Goal: Task Accomplishment & Management: Use online tool/utility

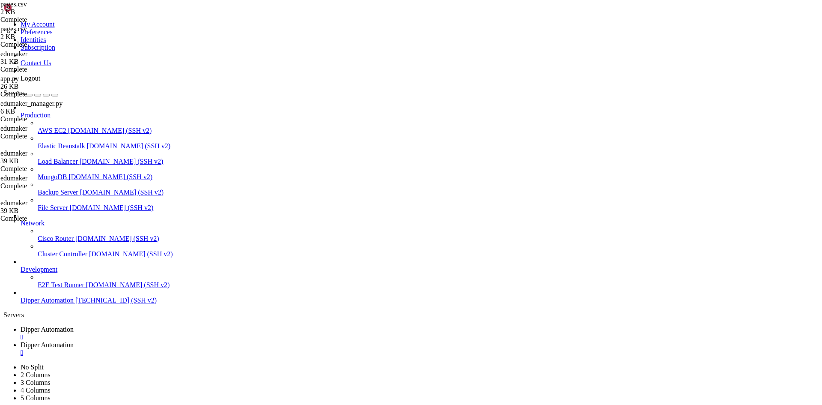
scroll to position [4, 1]
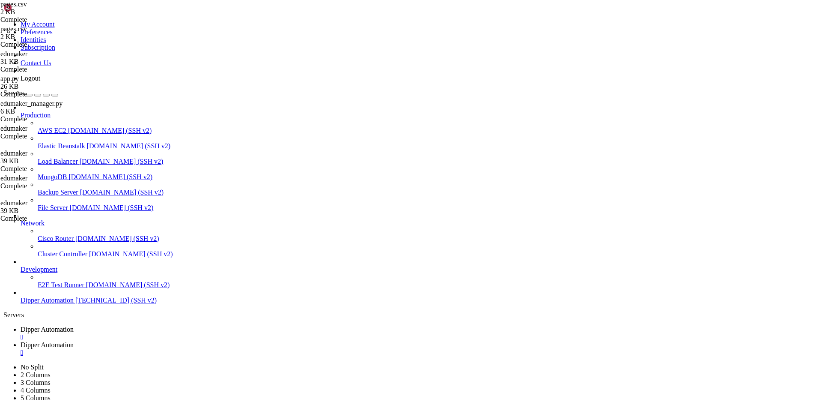
type input "/root/DipperPortal/app/edumaker/display-tv"
type textarea "}"
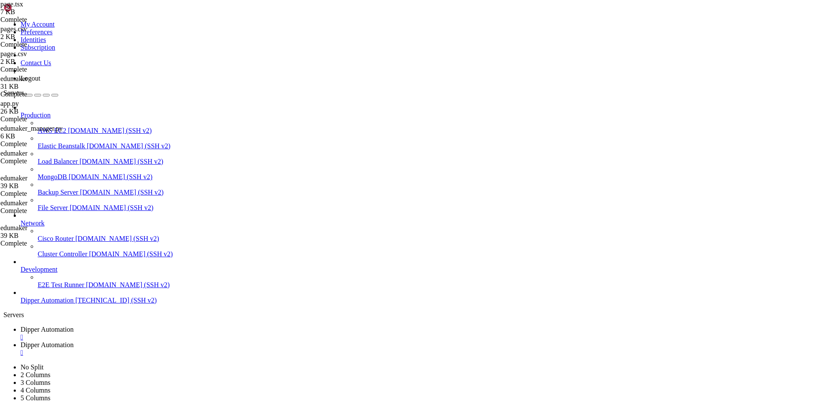
scroll to position [591, 0]
click at [74, 325] on span "Dipper Automation" at bounding box center [47, 328] width 53 height 7
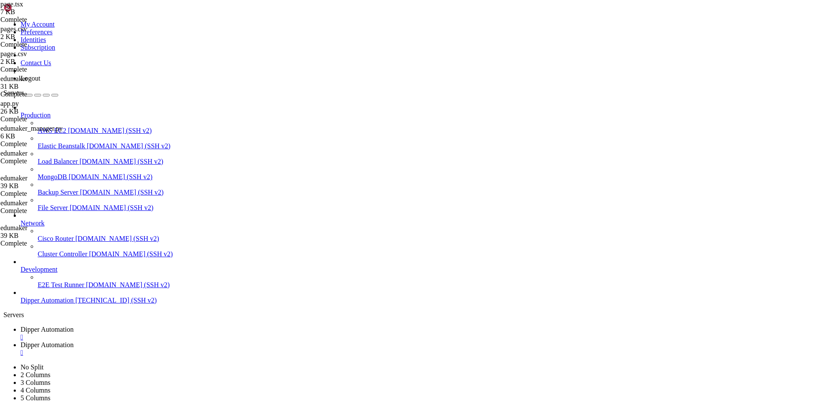
click at [229, 341] on link "Dipper Automation " at bounding box center [420, 348] width 798 height 15
type textarea "}"
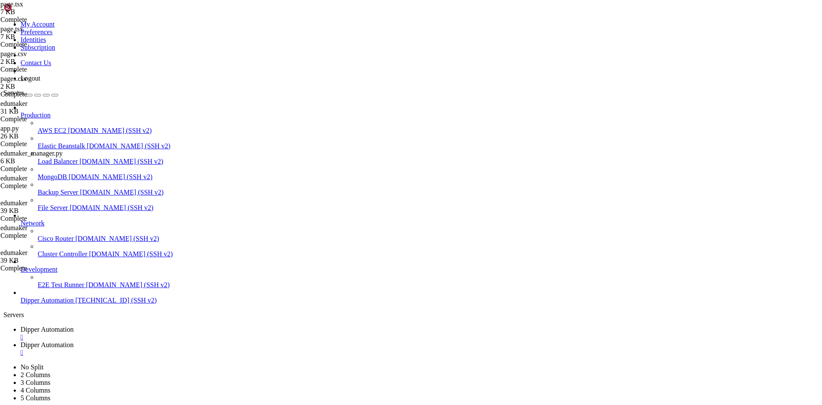
click at [137, 325] on link "Dipper Automation " at bounding box center [420, 332] width 798 height 15
drag, startPoint x: 206, startPoint y: 710, endPoint x: 197, endPoint y: 715, distance: 9.8
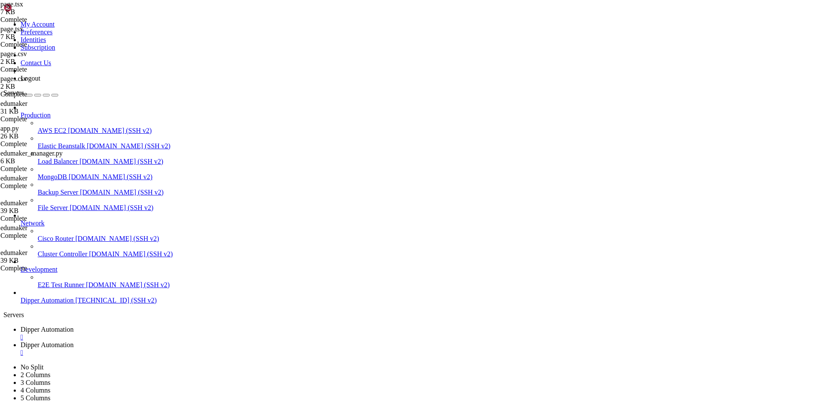
click at [74, 341] on span "Dipper Automation" at bounding box center [47, 344] width 53 height 7
type textarea "}"
paste textarea
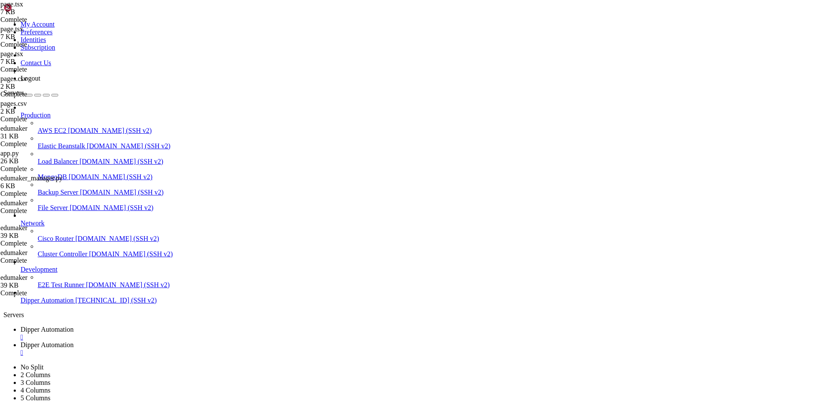
scroll to position [591, 0]
drag, startPoint x: 144, startPoint y: 8, endPoint x: 150, endPoint y: 11, distance: 6.7
click at [74, 325] on span "Dipper Automation" at bounding box center [47, 328] width 53 height 7
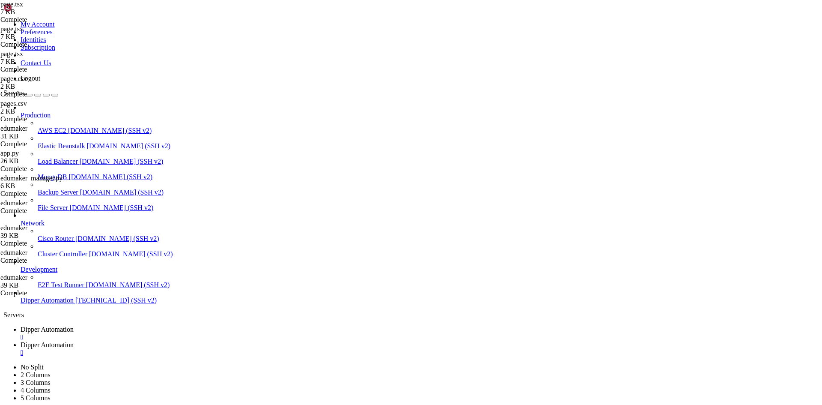
scroll to position [5677, 0]
click at [222, 341] on link "Dipper Automation " at bounding box center [420, 348] width 798 height 15
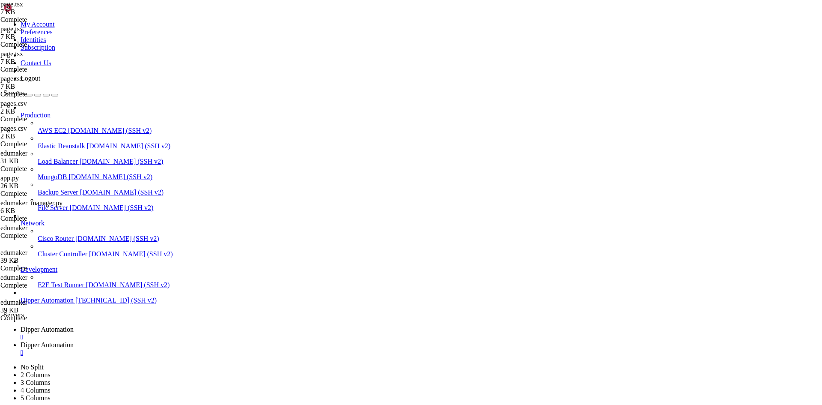
type textarea "}"
click at [21, 325] on icon at bounding box center [21, 328] width 0 height 7
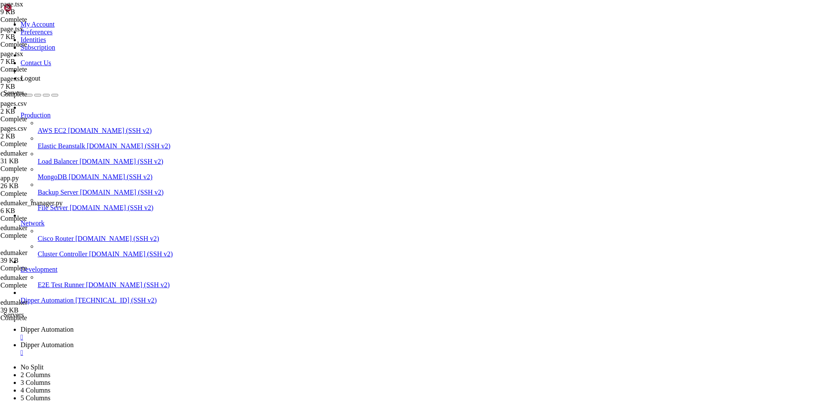
scroll to position [6595, 0]
click at [201, 341] on link "Dipper Automation " at bounding box center [420, 348] width 798 height 15
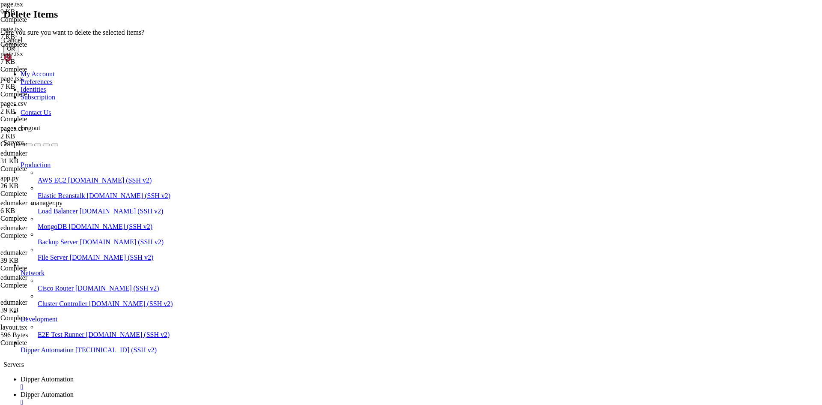
click at [18, 53] on button "OK" at bounding box center [10, 48] width 15 height 9
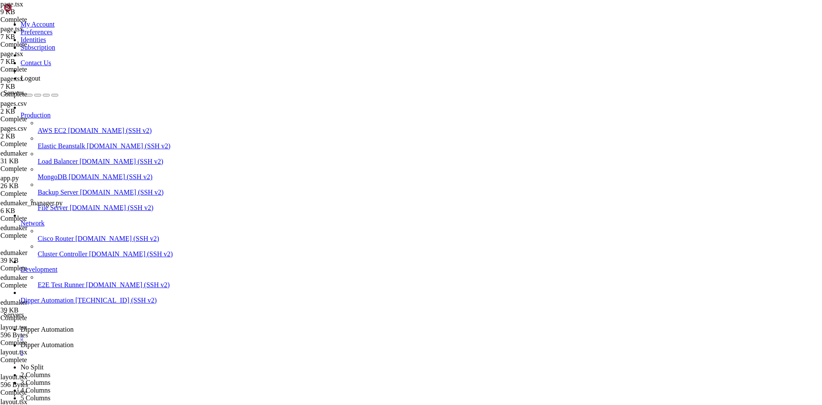
click at [74, 325] on span "Dipper Automation" at bounding box center [47, 328] width 53 height 7
click at [74, 341] on span "Dipper Automation" at bounding box center [47, 344] width 53 height 7
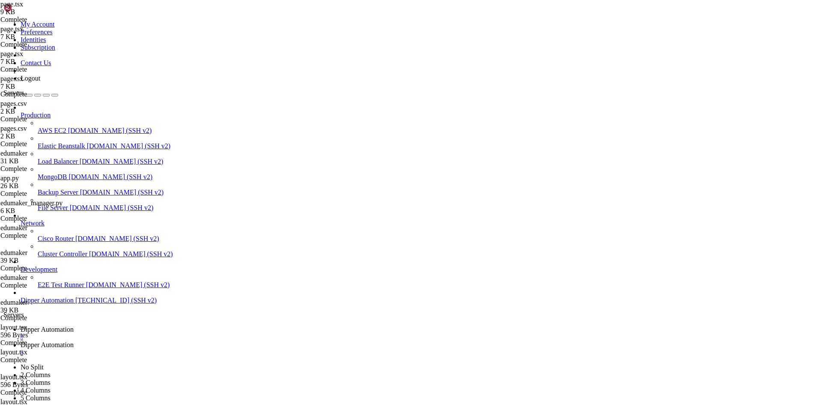
type input "/root/DipperPortal/app/edumaker/cadastro-alunos"
drag, startPoint x: 206, startPoint y: 56, endPoint x: 201, endPoint y: 55, distance: 5.2
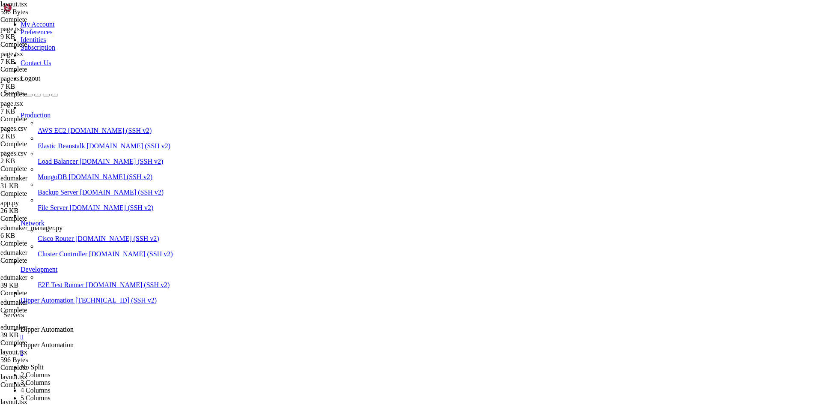
drag, startPoint x: 205, startPoint y: 54, endPoint x: 200, endPoint y: 53, distance: 5.6
type textarea "import { AppSidebar } from "../dashboard/_components/sidebar""
drag, startPoint x: 209, startPoint y: 55, endPoint x: 200, endPoint y: 54, distance: 8.2
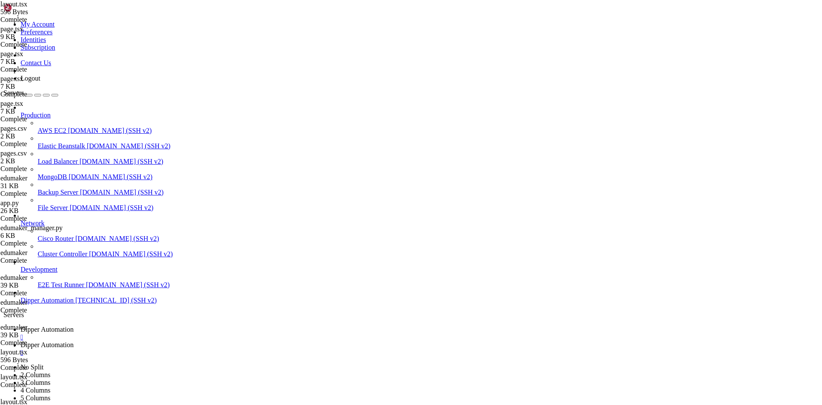
drag, startPoint x: 209, startPoint y: 53, endPoint x: 198, endPoint y: 53, distance: 11.1
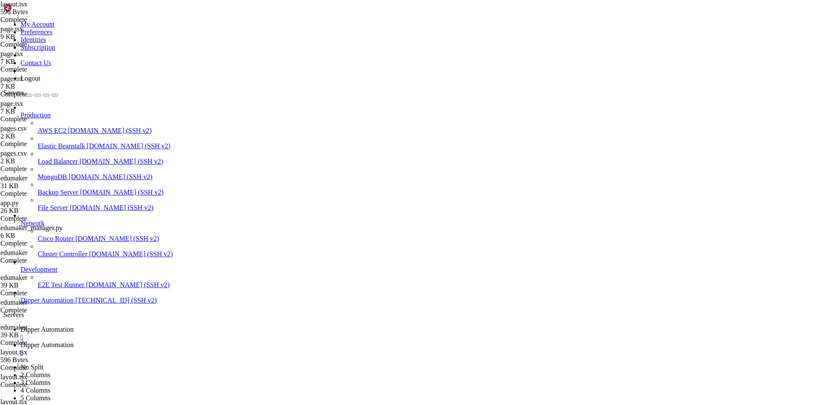
drag, startPoint x: 209, startPoint y: 54, endPoint x: 201, endPoint y: 54, distance: 8.6
paste textarea "../"
type textarea "import { Header } from "../../dashboard/_components/header""
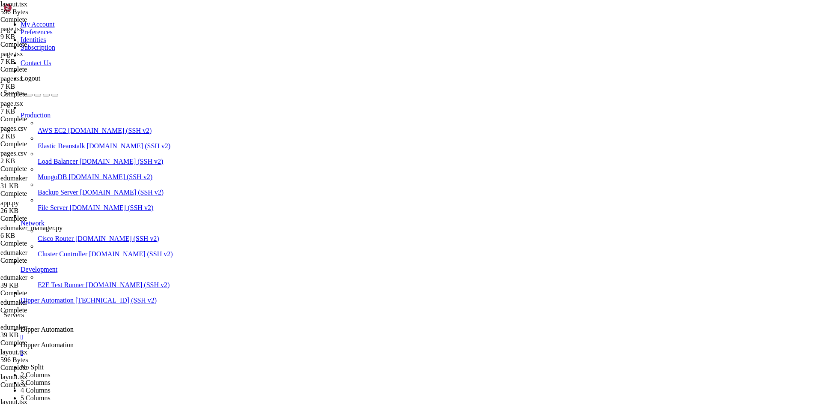
click at [74, 325] on span "Dipper Automation" at bounding box center [47, 328] width 53 height 7
click at [74, 341] on span "Dipper Automation" at bounding box center [47, 344] width 53 height 7
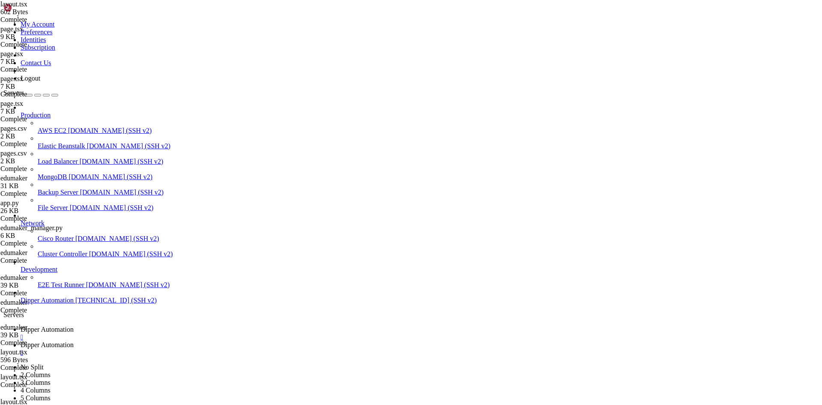
type input "/root/DipperPortal/app/edumaker/controle-alertas"
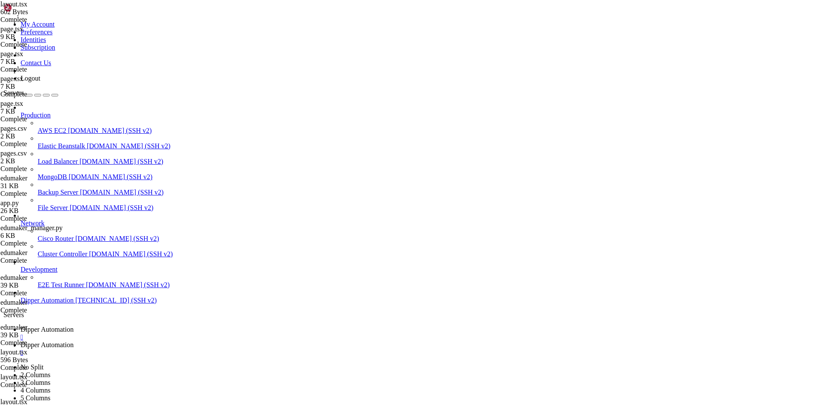
type textarea "import { AppSidebar } from "../../dashboard/_components/sidebar""
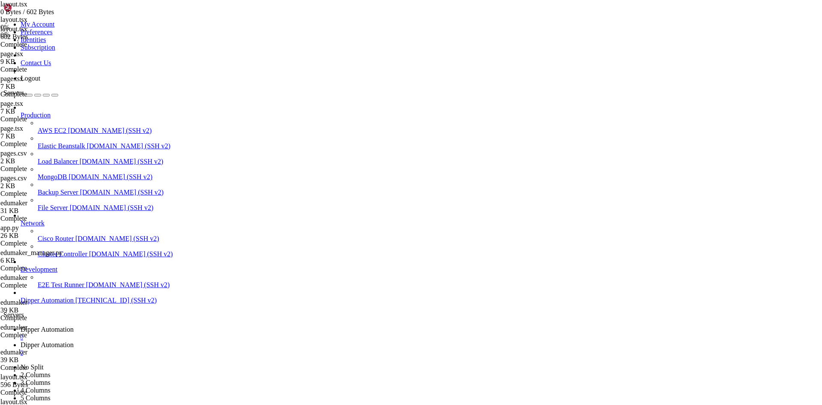
click at [74, 325] on span "Dipper Automation" at bounding box center [47, 328] width 53 height 7
click at [74, 341] on span "Dipper Automation" at bounding box center [47, 344] width 53 height 7
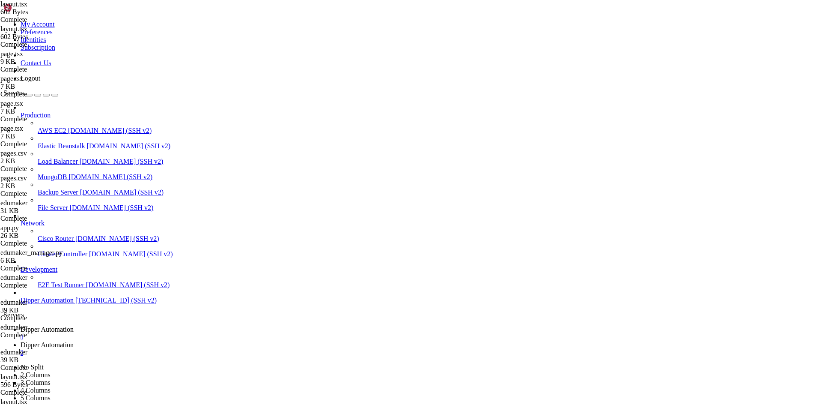
drag, startPoint x: 408, startPoint y: 185, endPoint x: 651, endPoint y: 87, distance: 261.8
drag, startPoint x: 273, startPoint y: 128, endPoint x: 149, endPoint y: 128, distance: 123.7
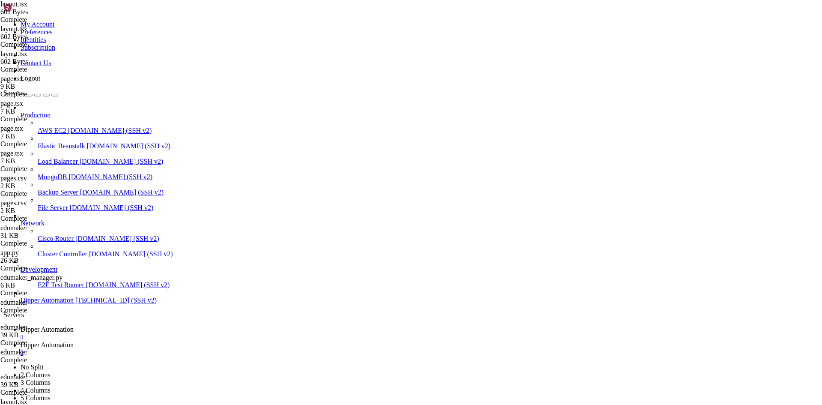
type textarea "<main className="flex-1 p-6">{children}</main>"
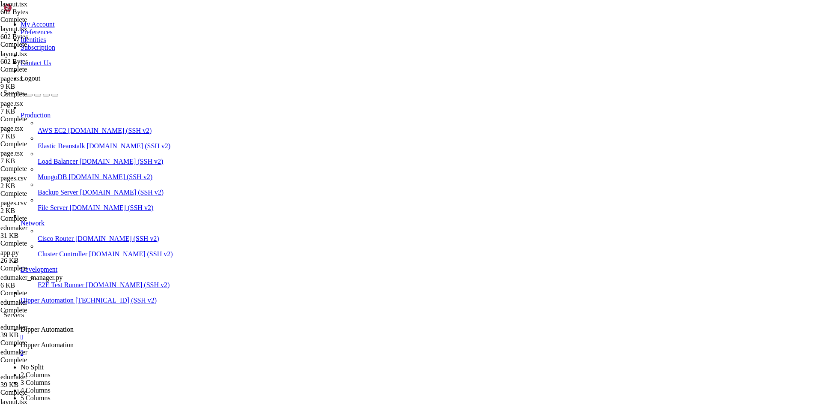
type input "/root/DipperPortal/app/edumaker/display-tv"
drag, startPoint x: 378, startPoint y: 161, endPoint x: 441, endPoint y: 130, distance: 70.7
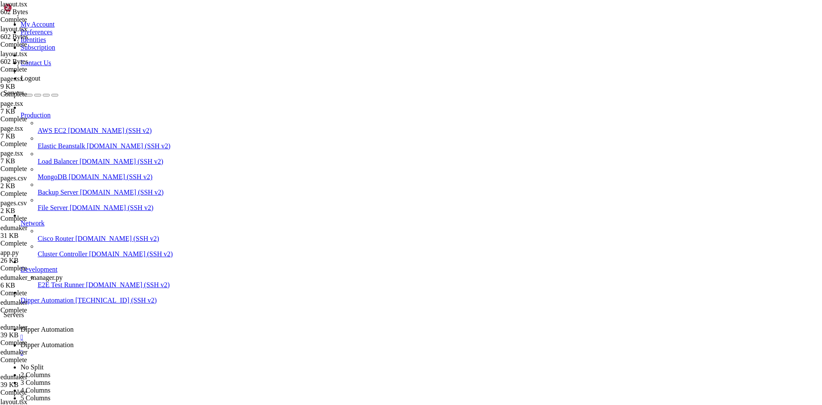
drag, startPoint x: 268, startPoint y: 125, endPoint x: 125, endPoint y: 108, distance: 144.0
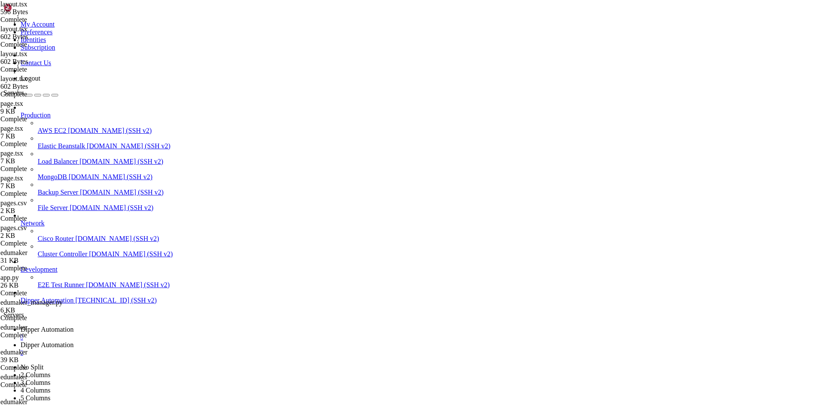
type textarea "<div className="flex min-h-screen w-full bg-gray-50"> <AppSidebar user={user} />"
drag, startPoint x: 162, startPoint y: 119, endPoint x: 118, endPoint y: 113, distance: 44.9
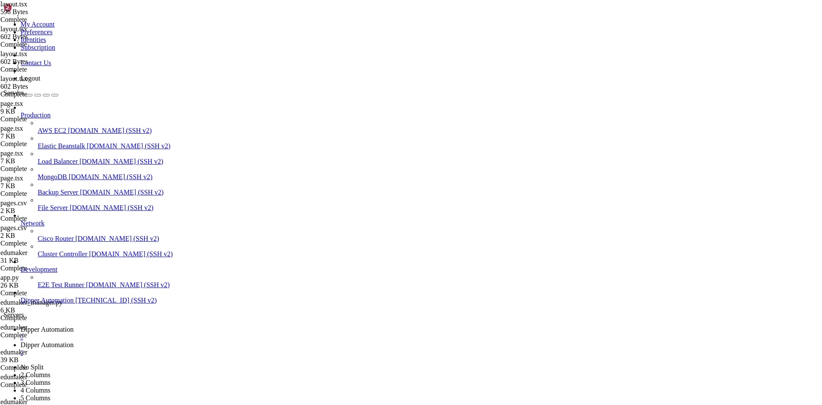
type textarea "</div> </div>"
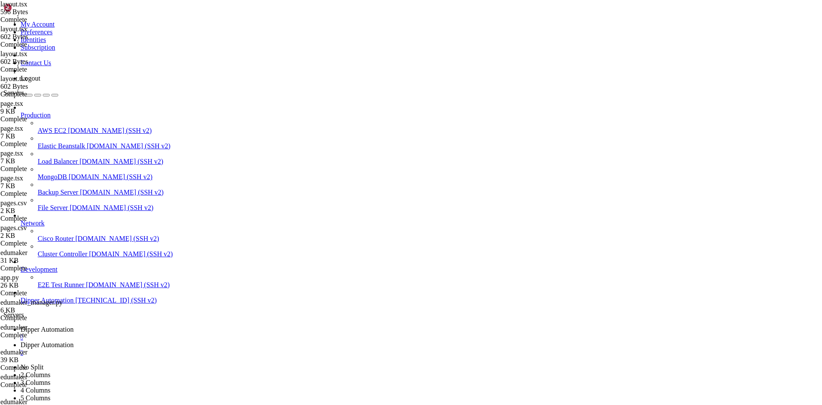
type textarea ")"
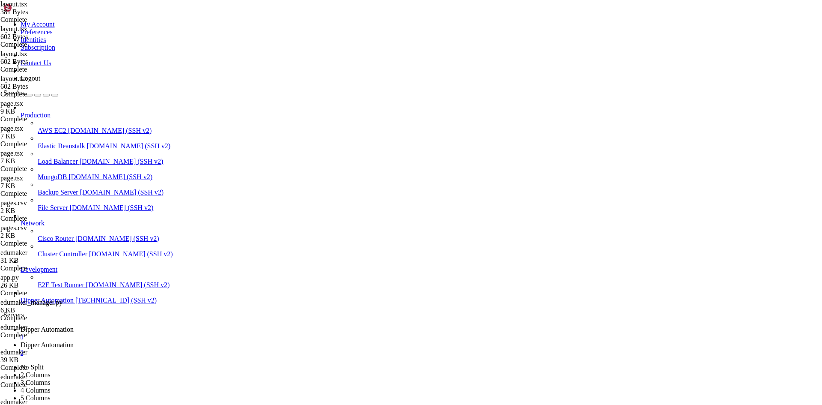
type input "/root/DipperPortal/backend/data"
drag, startPoint x: 407, startPoint y: 66, endPoint x: 104, endPoint y: 59, distance: 302.4
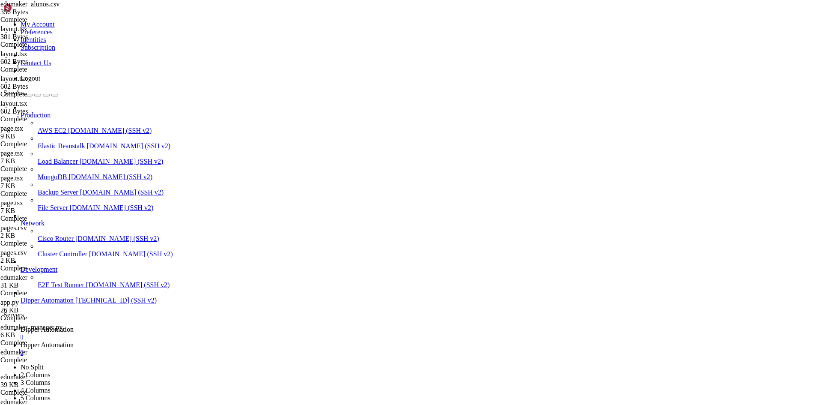
type textarea "2023806e-6147-4004-acc9-c7546a3ecad2,[PERSON_NAME],[PERSON_NAME],07:10,18:30,no…"
drag, startPoint x: 254, startPoint y: 89, endPoint x: 261, endPoint y: 90, distance: 6.9
drag, startPoint x: 402, startPoint y: 57, endPoint x: 298, endPoint y: 43, distance: 105.0
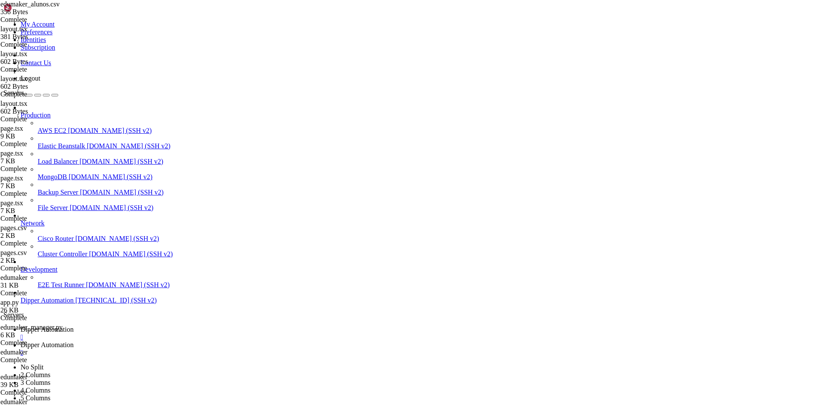
drag, startPoint x: 347, startPoint y: 51, endPoint x: 80, endPoint y: 45, distance: 267.7
type textarea "052e4d13-cec5-4414-b536-d82dd76929e8,teste,Teste,16:35,21:39,alert,true,[DATE] …"
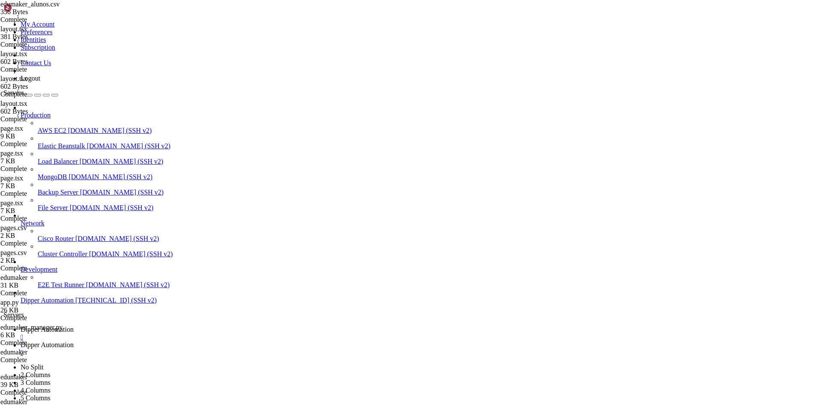
drag, startPoint x: 407, startPoint y: 58, endPoint x: 12, endPoint y: 16, distance: 397.8
type textarea "id,nome,nome_responsavel,horario_entrada,[PERSON_NAME],status,ativo,data_cadast…"
drag, startPoint x: 367, startPoint y: 51, endPoint x: 400, endPoint y: 55, distance: 32.8
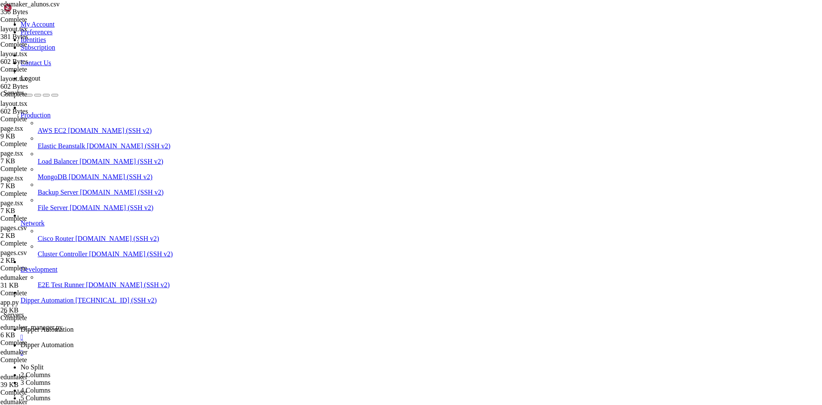
drag, startPoint x: 396, startPoint y: 59, endPoint x: 399, endPoint y: 48, distance: 11.9
type textarea "2023806e-6147-4004-acc9-c7546a3ecad2,[PERSON_NAME],[PERSON_NAME],07:10,18:30,no…"
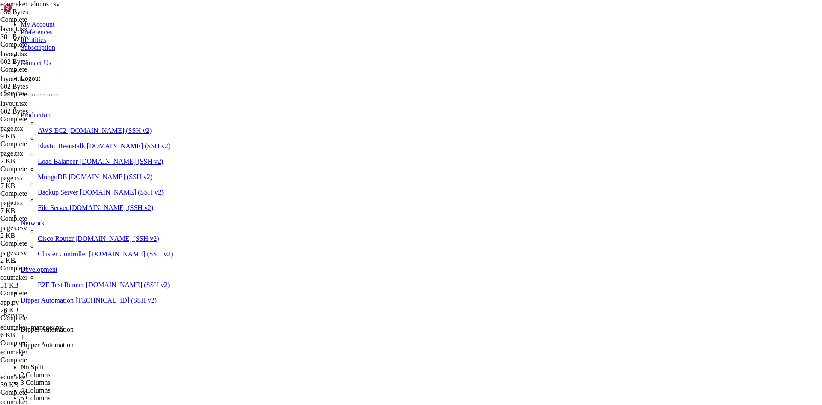
click at [74, 325] on span "Dipper Automation" at bounding box center [47, 328] width 53 height 7
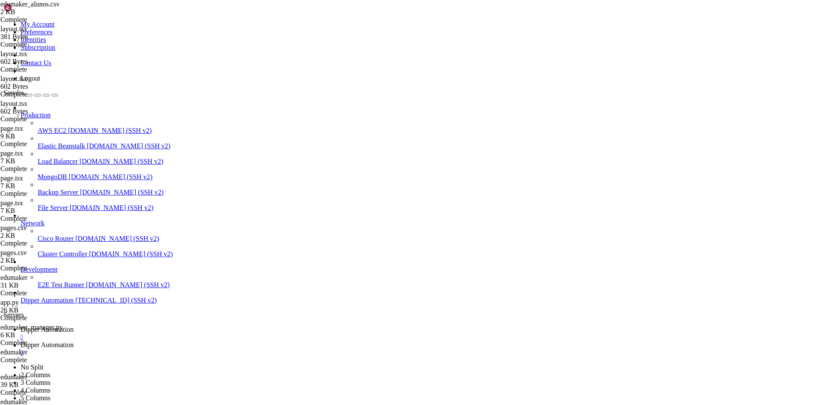
drag, startPoint x: 218, startPoint y: 15, endPoint x: 181, endPoint y: 54, distance: 53.6
click at [218, 341] on link "Dipper Automation " at bounding box center [420, 348] width 798 height 15
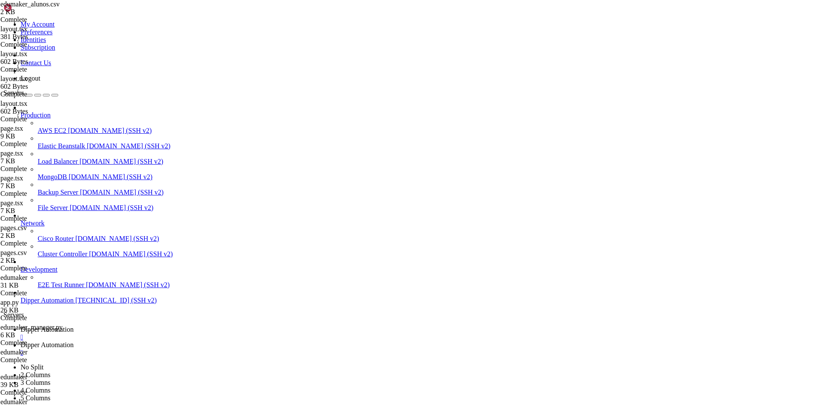
type input "/root/DipperPortal/app/home"
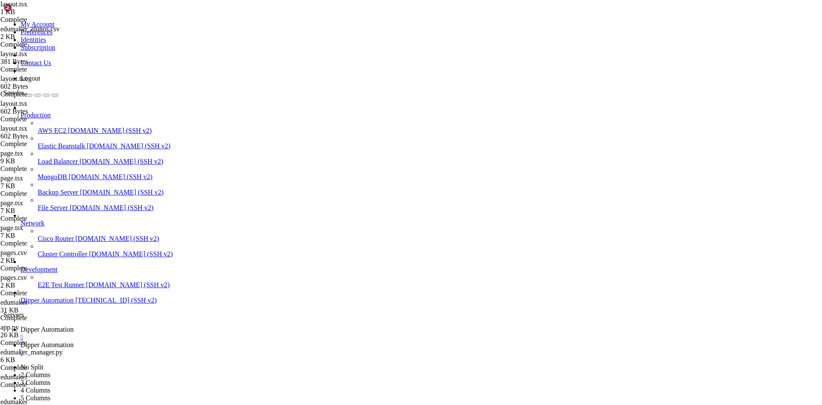
drag, startPoint x: 220, startPoint y: 294, endPoint x: 177, endPoint y: 295, distance: 42.8
type textarea "<Header userName={[DOMAIN_NAME]} />"
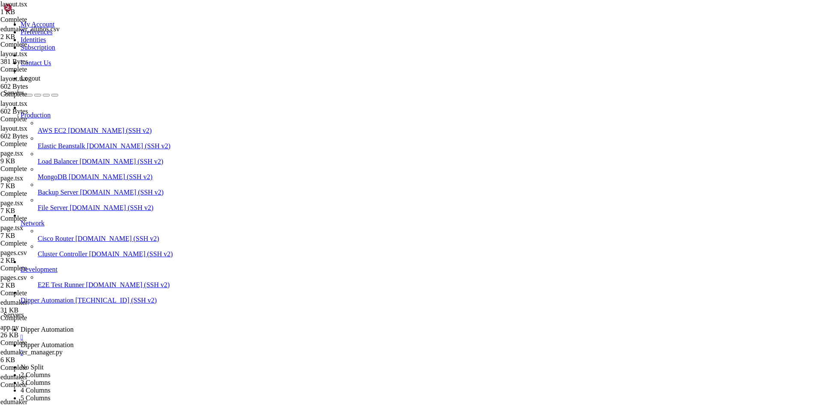
click at [136, 325] on link "Dipper Automation " at bounding box center [420, 332] width 798 height 15
click at [214, 341] on link "Dipper Automation " at bounding box center [420, 348] width 798 height 15
drag, startPoint x: 143, startPoint y: 10, endPoint x: 170, endPoint y: 0, distance: 29.1
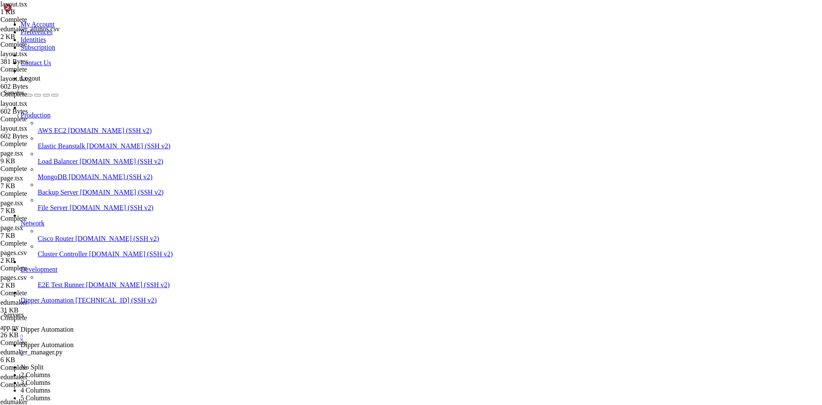
click at [74, 325] on span "Dipper Automation" at bounding box center [47, 328] width 53 height 7
click at [74, 341] on span "Dipper Automation" at bounding box center [47, 344] width 53 height 7
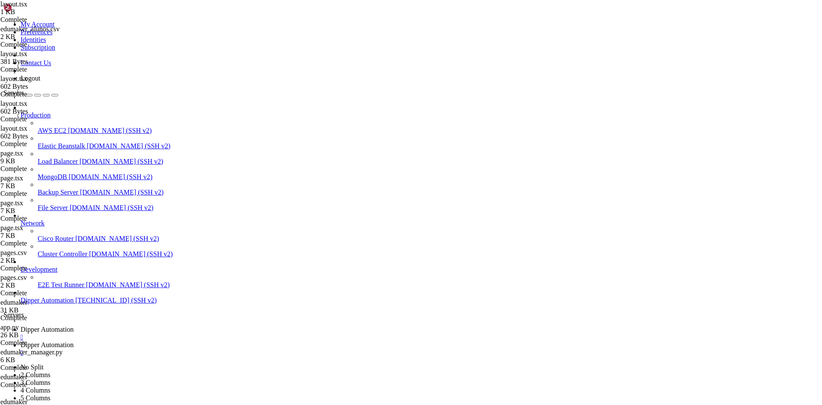
type input "/root/DipperPortal/app/edumaker/controle-alertas"
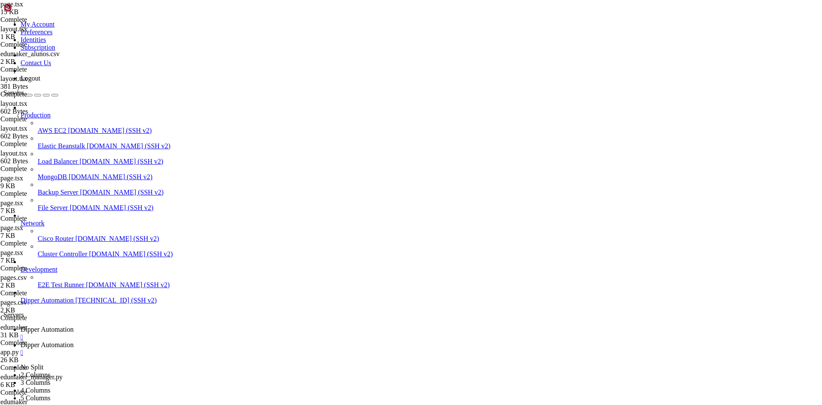
drag, startPoint x: 205, startPoint y: 268, endPoint x: 443, endPoint y: 269, distance: 237.6
paste textarea "blue-600 to-indigo"
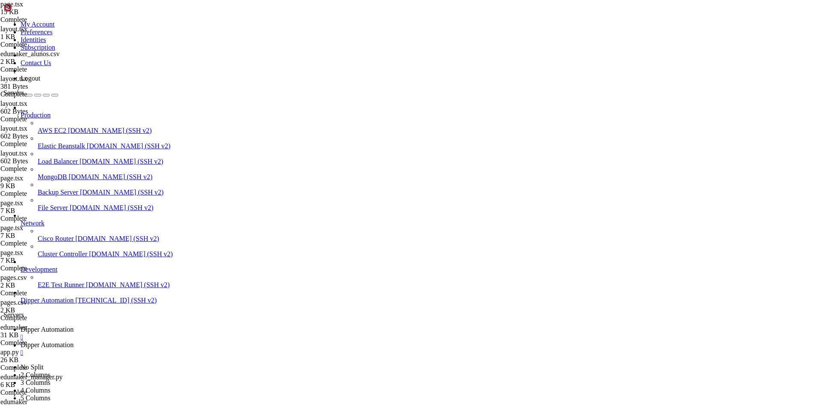
type textarea "<RefreshCw className="h-8 w-8 text-orange-500 animate-spin mx-auto mb-4" />"
click at [74, 325] on span "Dipper Automation" at bounding box center [47, 328] width 53 height 7
